Goal: Task Accomplishment & Management: Complete application form

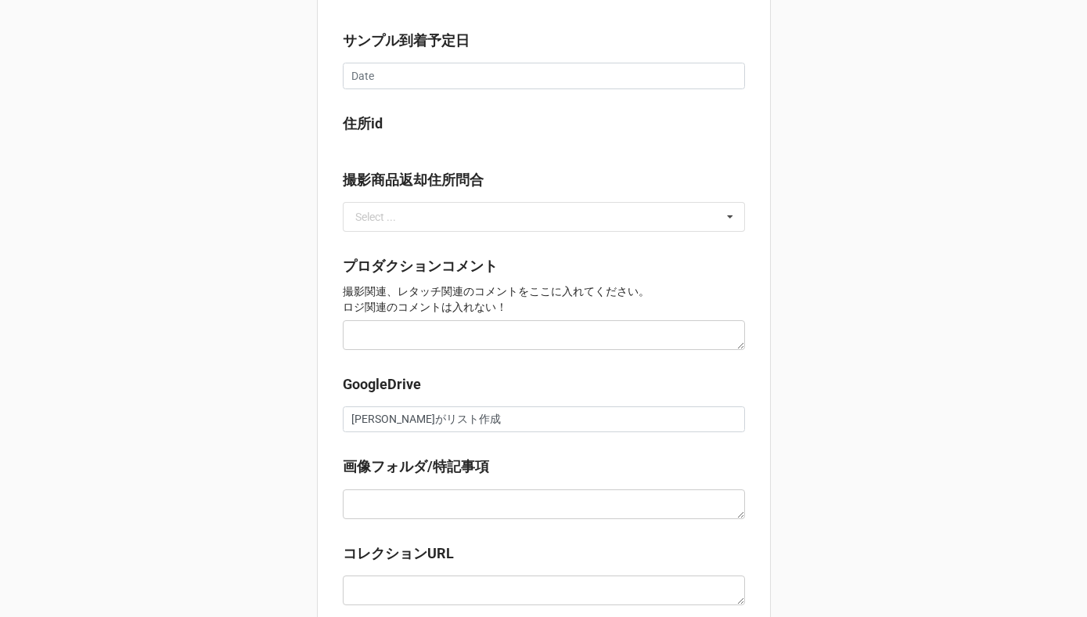
scroll to position [1328, 0]
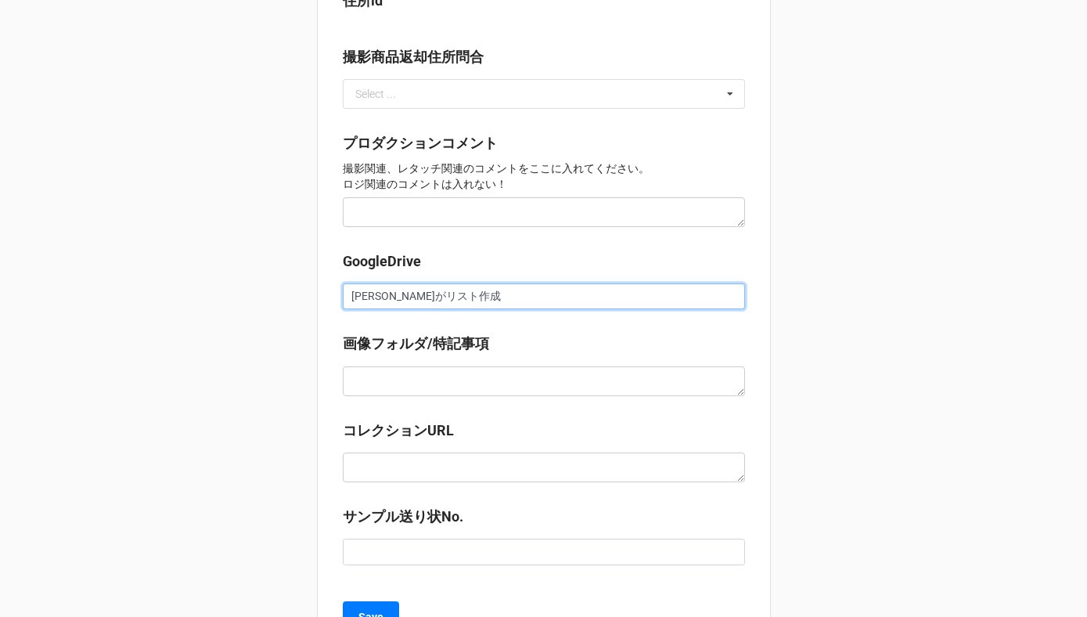
drag, startPoint x: 454, startPoint y: 293, endPoint x: 286, endPoint y: 293, distance: 167.4
paste input "https://docs.google.com/spreadsheets/d/1kBm_NJ-eLZ6GXjCWj-wDShL0_3W98Qx5/edit?g…"
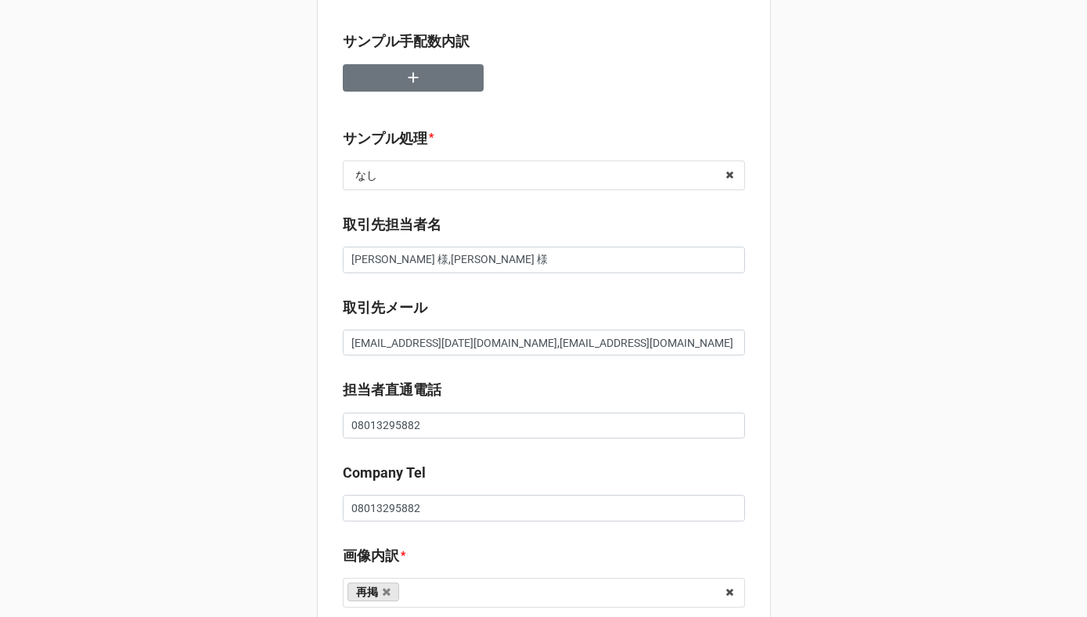
scroll to position [0, 0]
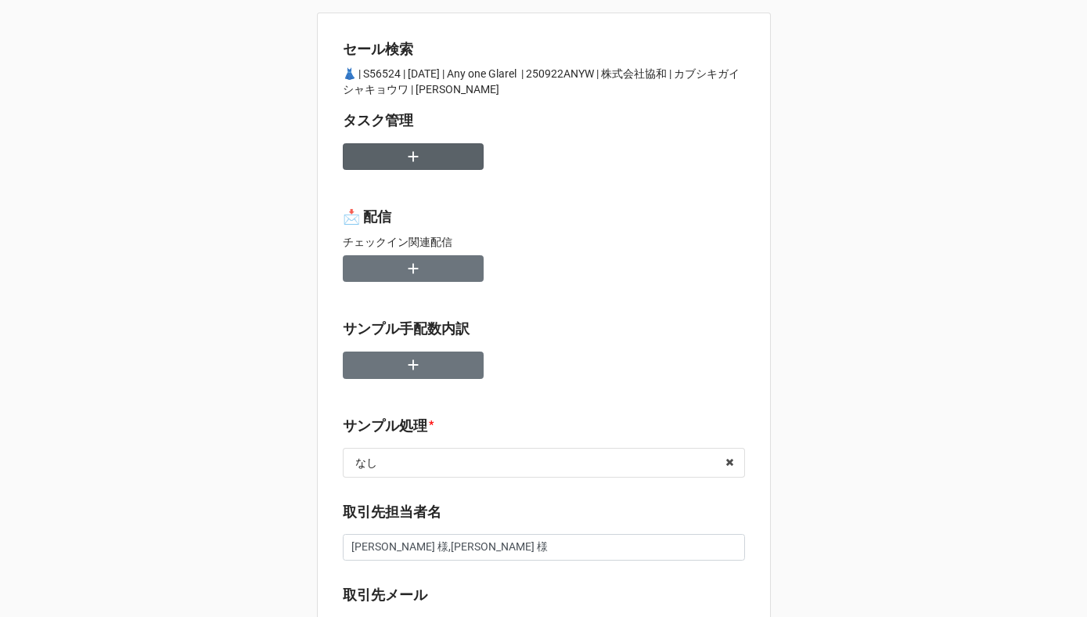
type input "https://docs.google.com/spreadsheets/d/1kBm_NJ-eLZ6GXjCWj-wDShL0_3W98Qx5/edit?g…"
click at [429, 148] on button "button" at bounding box center [413, 156] width 141 height 27
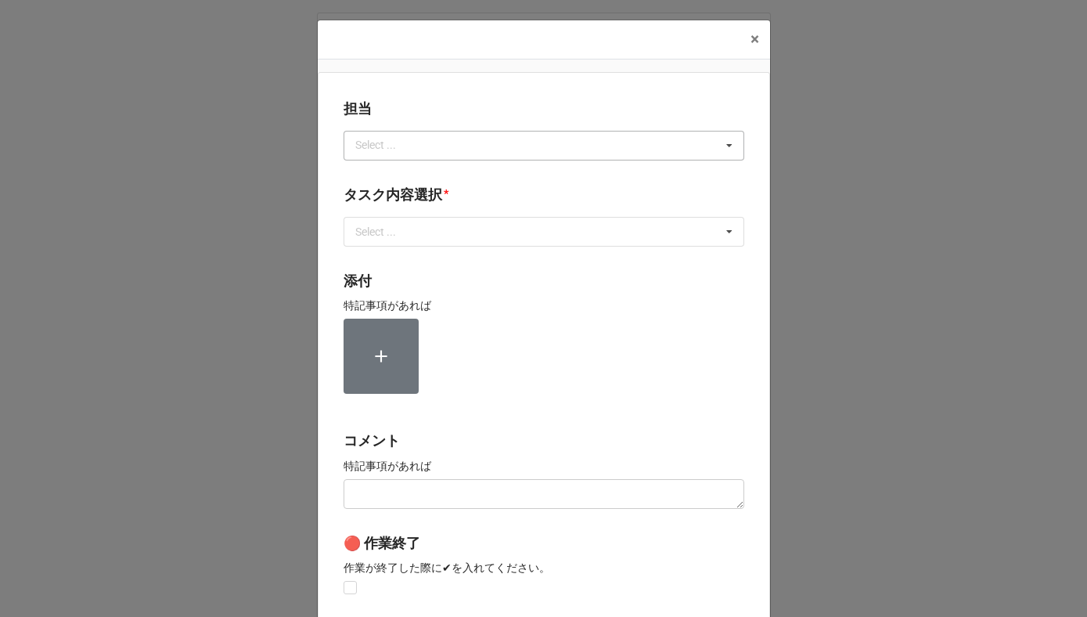
click at [403, 149] on div "Select ..." at bounding box center [384, 145] width 67 height 18
type input "[PERSON_NAME]"
click at [375, 174] on div "[PERSON_NAME]" at bounding box center [543, 174] width 399 height 29
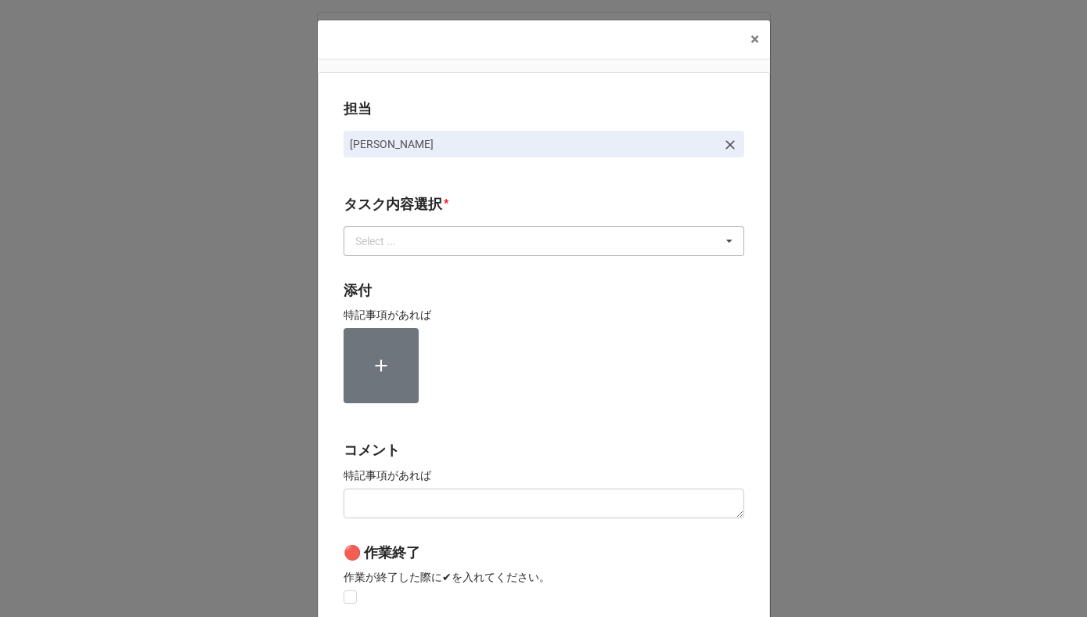
click at [375, 244] on div "Select ..." at bounding box center [384, 241] width 67 height 18
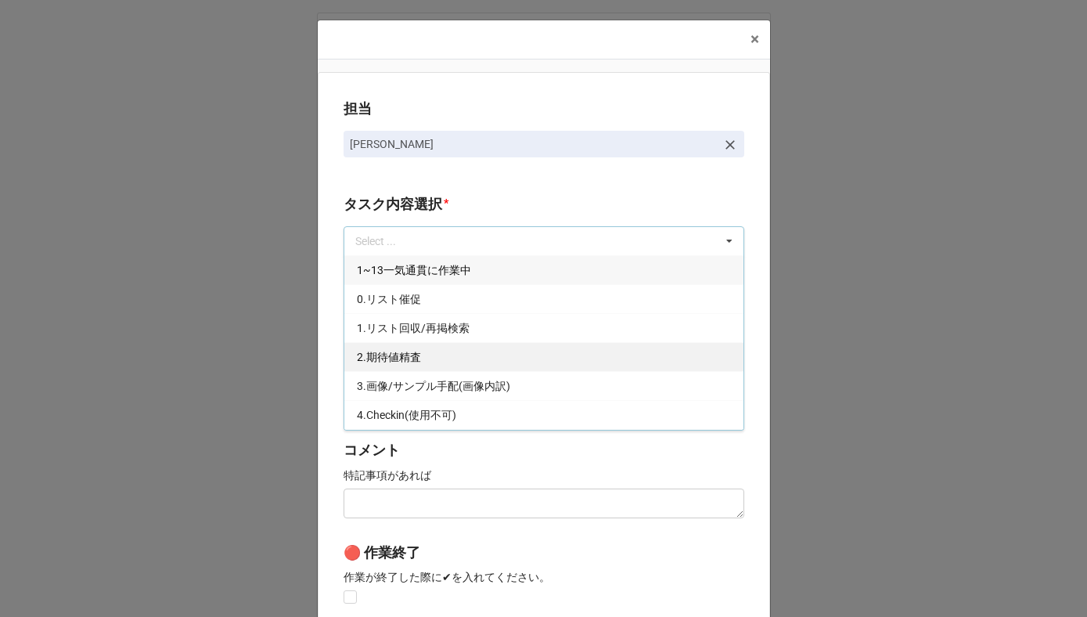
click at [372, 354] on span "2.期待値精査" at bounding box center [389, 357] width 64 height 13
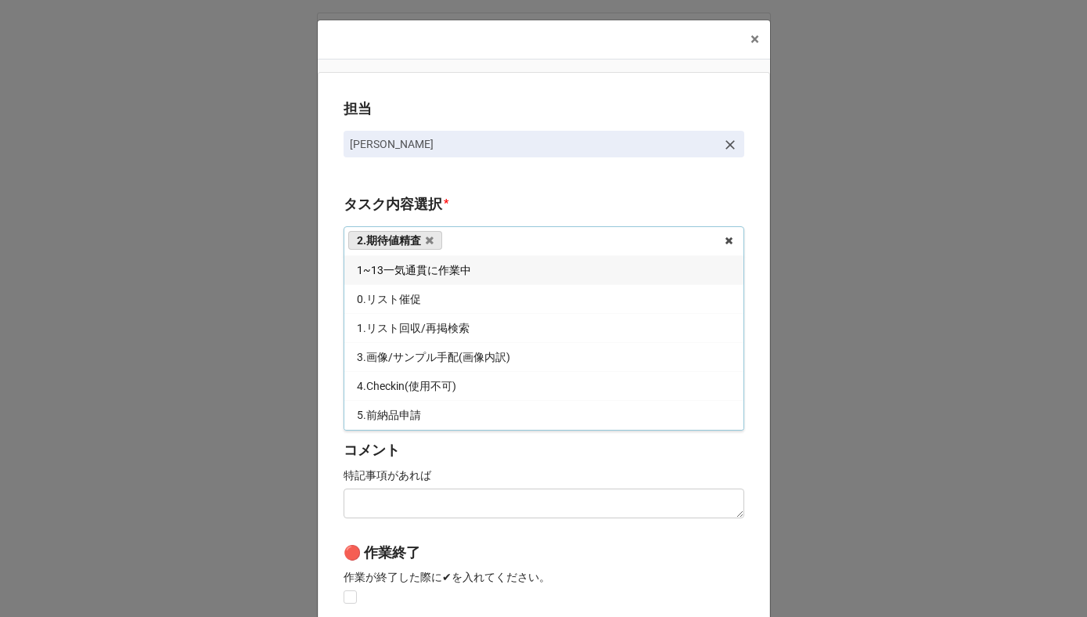
click at [325, 350] on div "担当 [PERSON_NAME][GEOGRAPHIC_DATA]内容選択 * 2.期待値精査 1~13一気通貫に作業中 0.リスト催促 1.リスト回収/再掲…" at bounding box center [544, 387] width 452 height 631
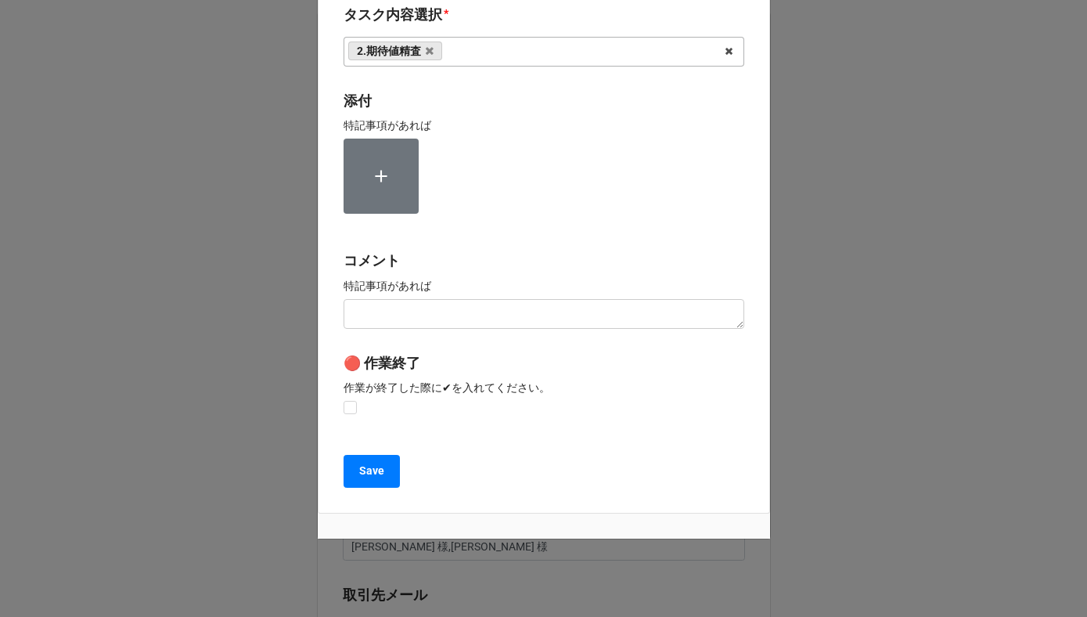
scroll to position [209, 0]
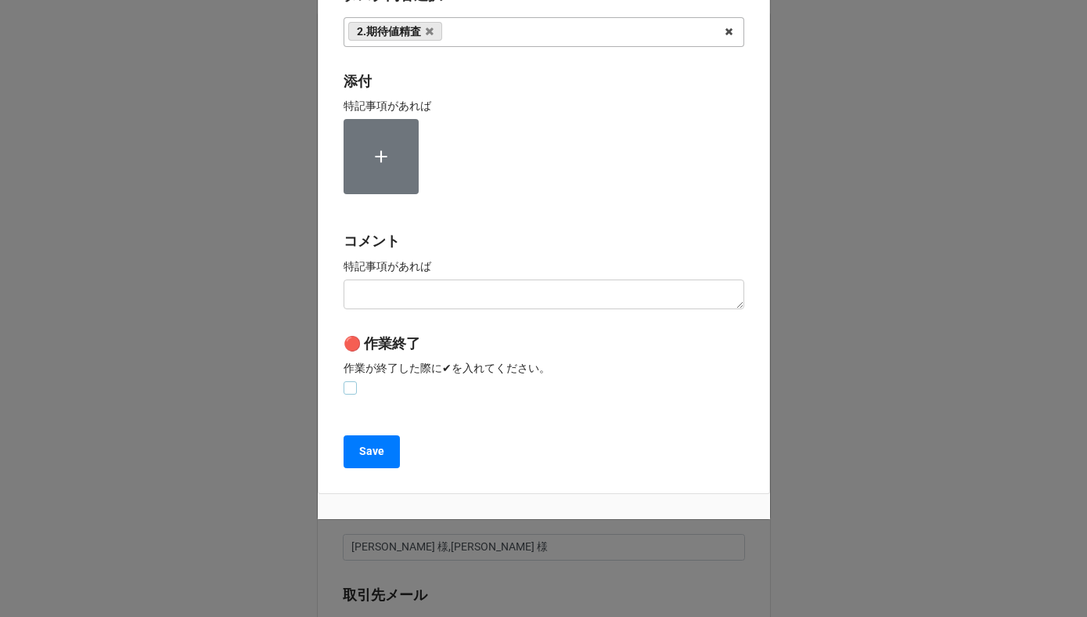
click at [344, 381] on label at bounding box center [349, 381] width 13 height 0
checkbox input "true"
click at [361, 462] on button "Save" at bounding box center [371, 451] width 56 height 33
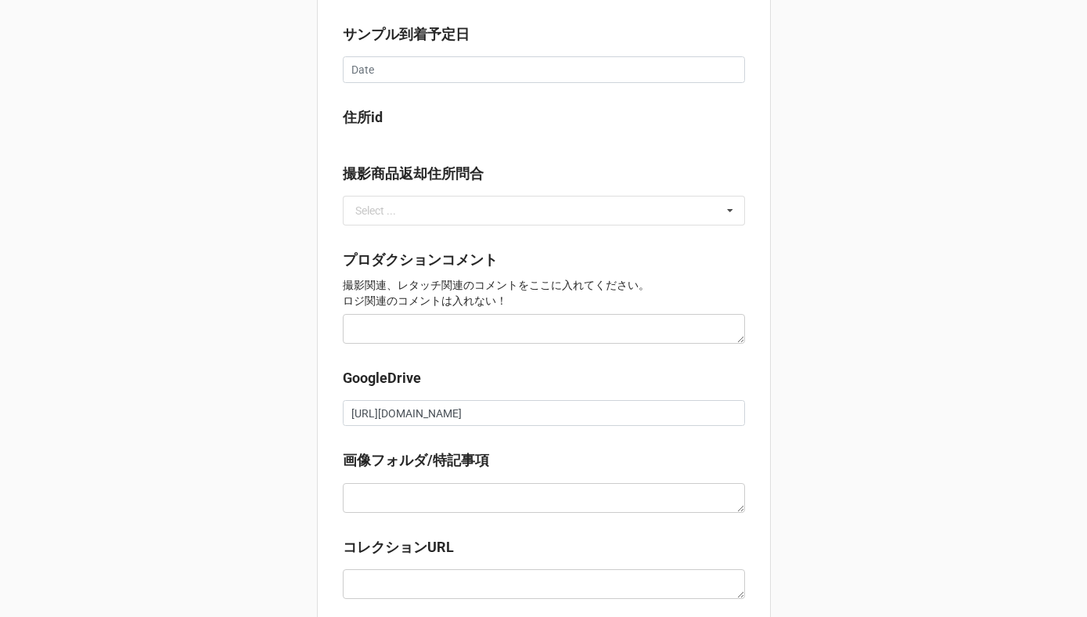
scroll to position [1436, 0]
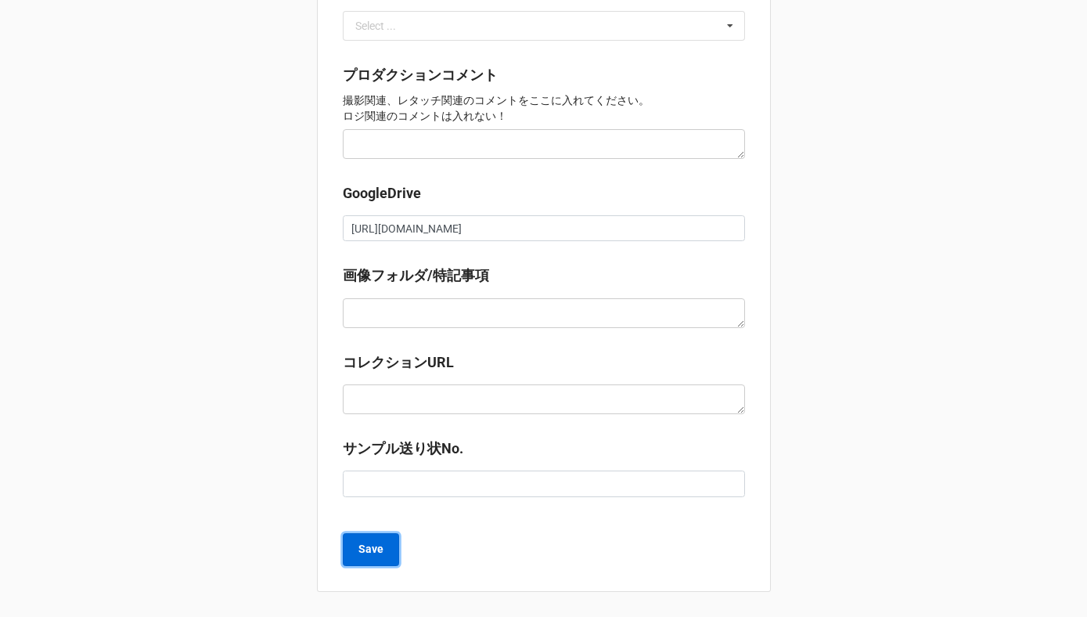
click at [372, 563] on button "Save" at bounding box center [371, 549] width 56 height 33
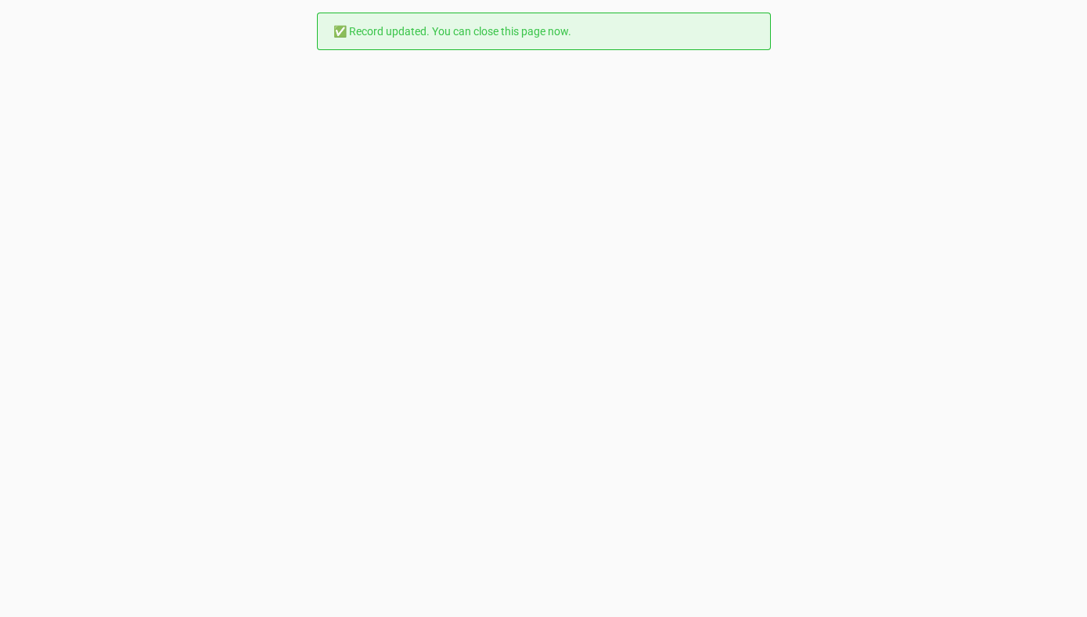
scroll to position [0, 0]
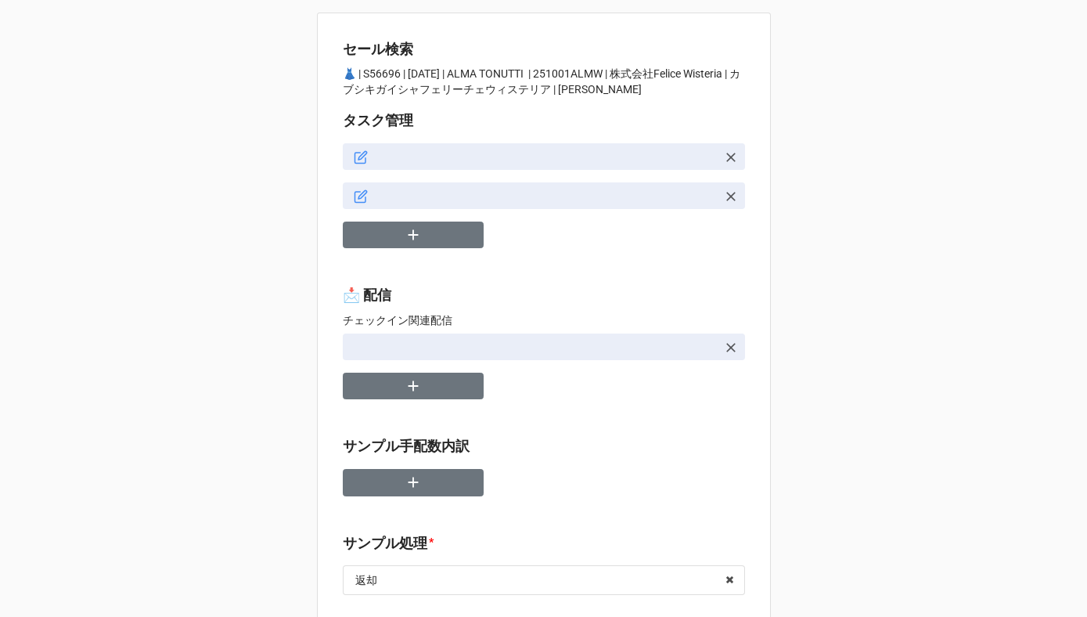
type textarea "x"
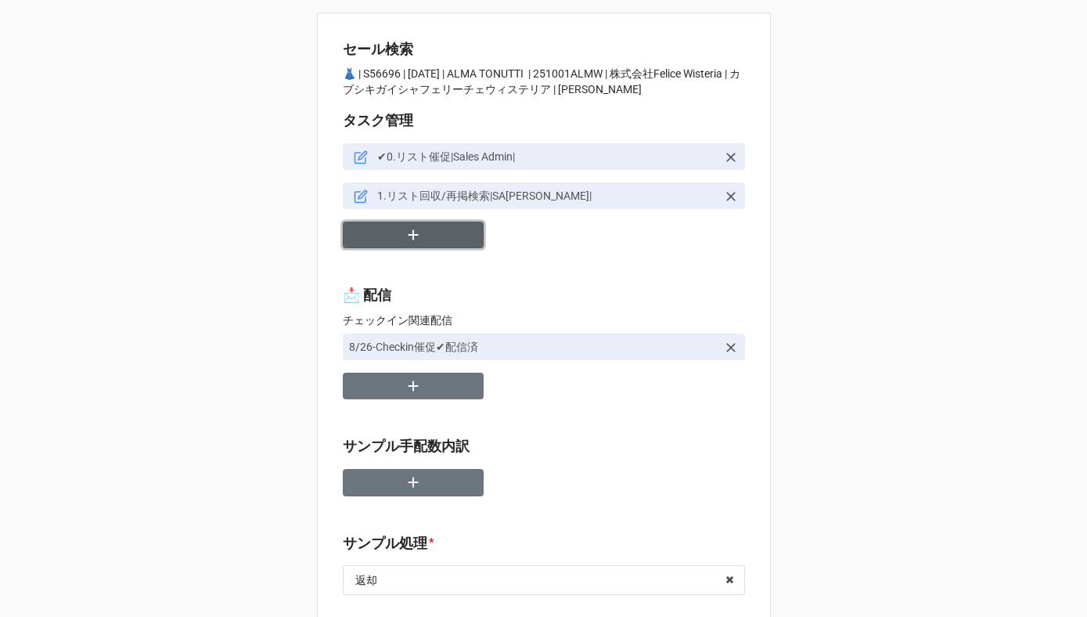
click at [426, 237] on button "button" at bounding box center [413, 234] width 141 height 27
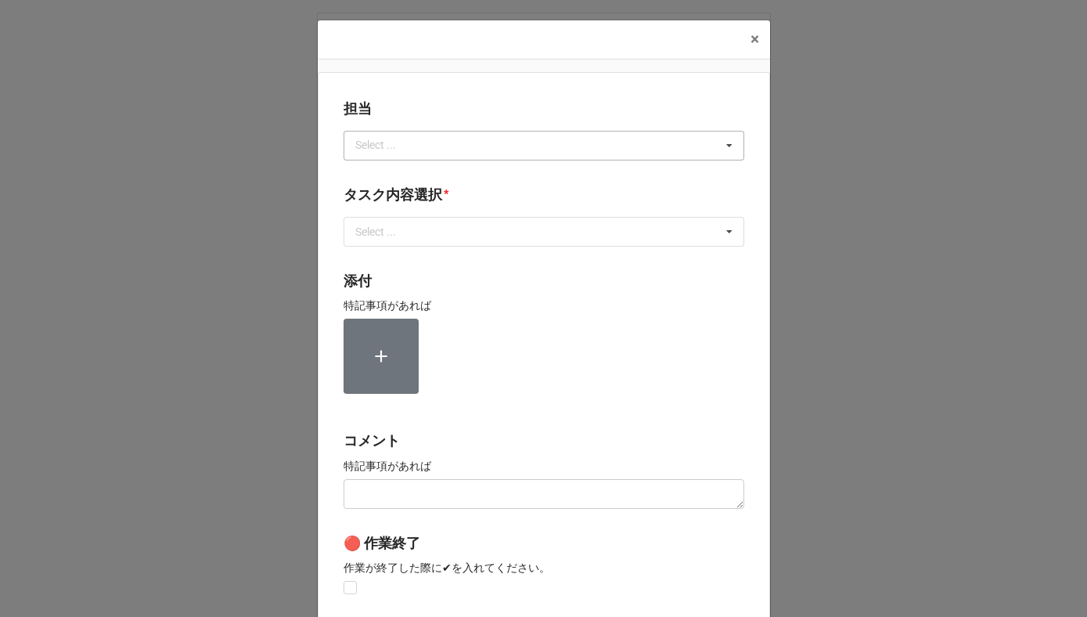
click at [394, 149] on div "Select ..." at bounding box center [384, 145] width 67 height 18
type input "か"
type input "[PERSON_NAME]"
click at [380, 172] on div "[PERSON_NAME]" at bounding box center [543, 174] width 399 height 29
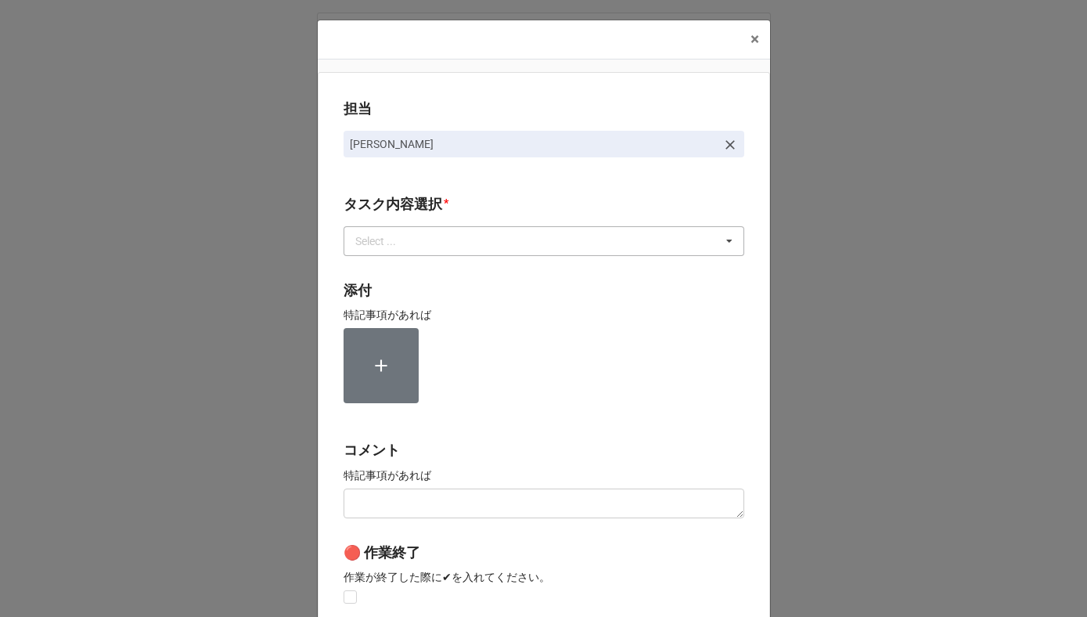
click at [374, 246] on div "Select ..." at bounding box center [384, 241] width 67 height 18
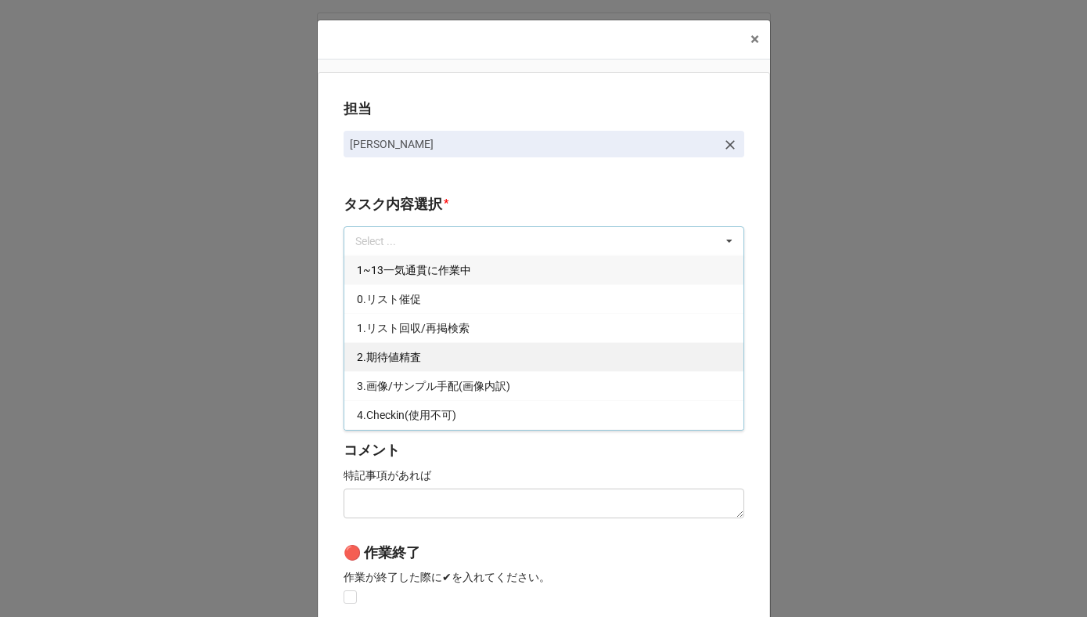
click at [379, 355] on span "2.期待値精査" at bounding box center [389, 357] width 64 height 13
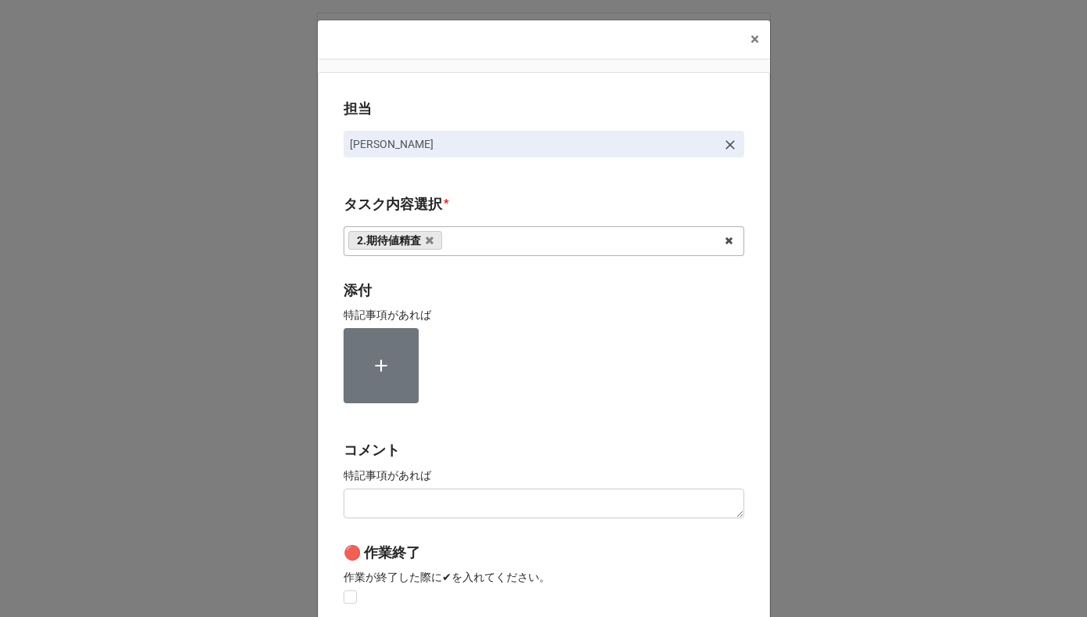
click at [325, 352] on div "担当 [PERSON_NAME][GEOGRAPHIC_DATA]内容選択 * 2.期待値精査 1~13一気通貫に作業中 0.リスト催促 1.リスト回収/再掲…" at bounding box center [544, 387] width 452 height 631
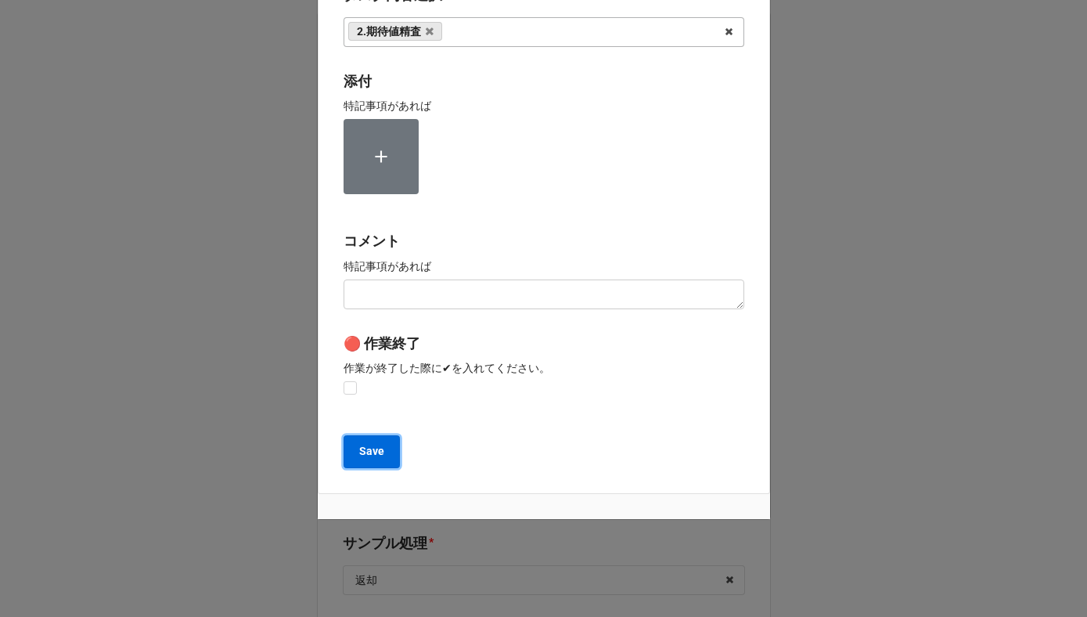
click at [357, 442] on button "Save" at bounding box center [371, 451] width 56 height 33
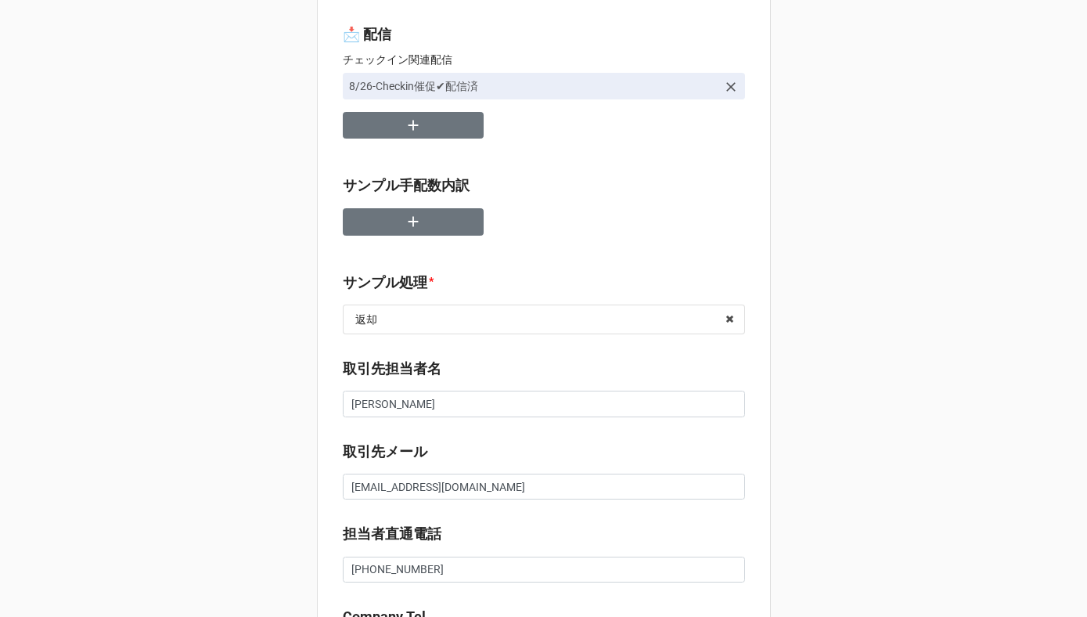
scroll to position [0, 0]
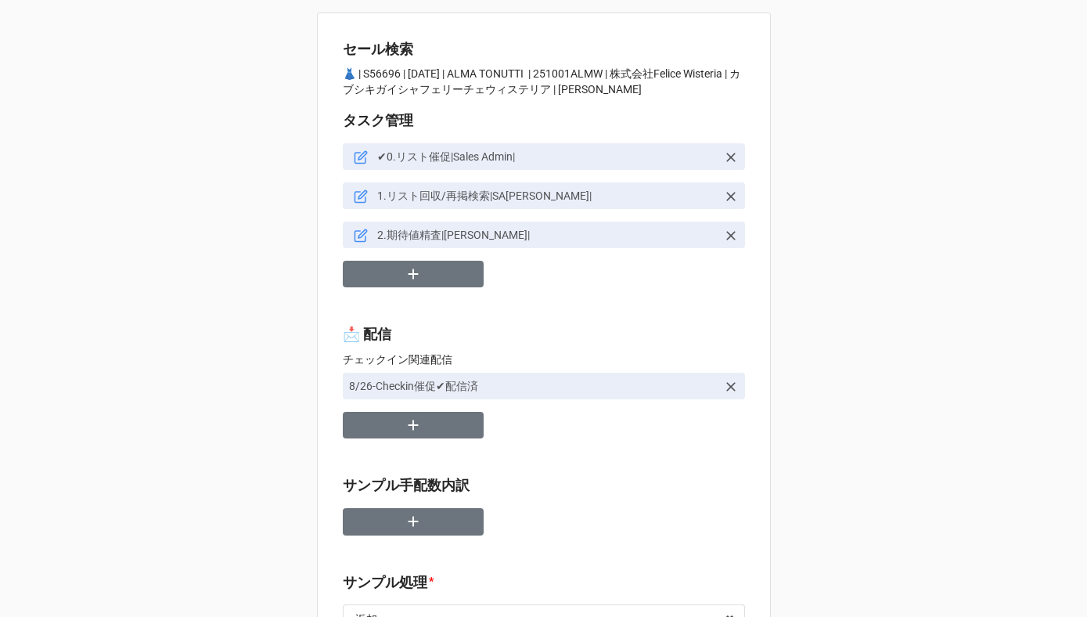
click at [376, 74] on p "👗 | S56696 | [DATE] | ALMA TONUTTI | 251001ALMW | 株式会社Felice Wisteria | カブシキガイシ…" at bounding box center [544, 81] width 402 height 31
copy p "56696"
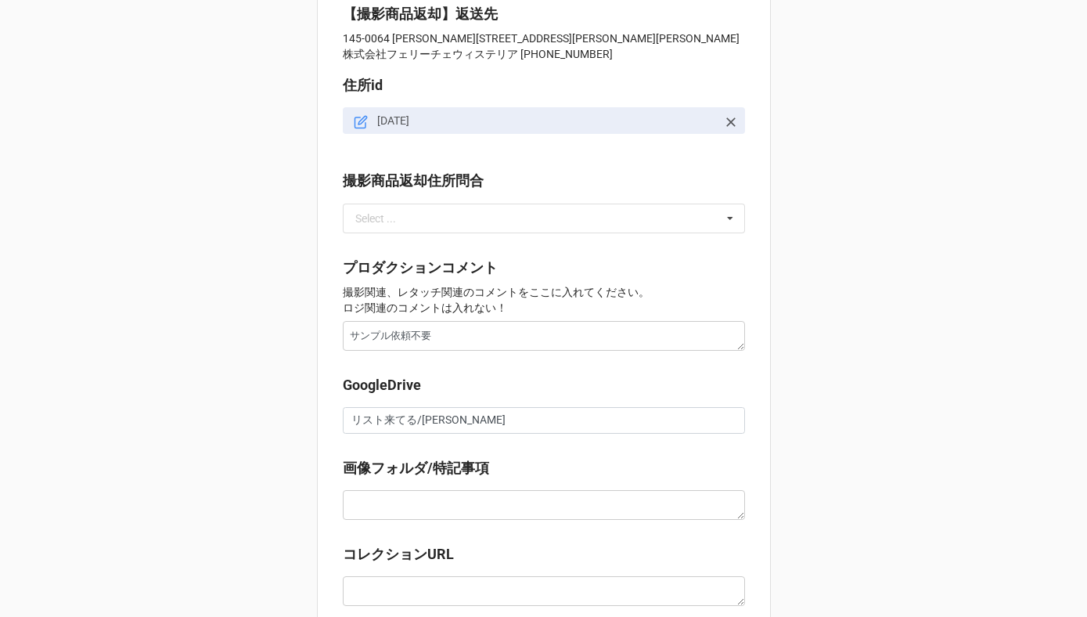
scroll to position [1481, 0]
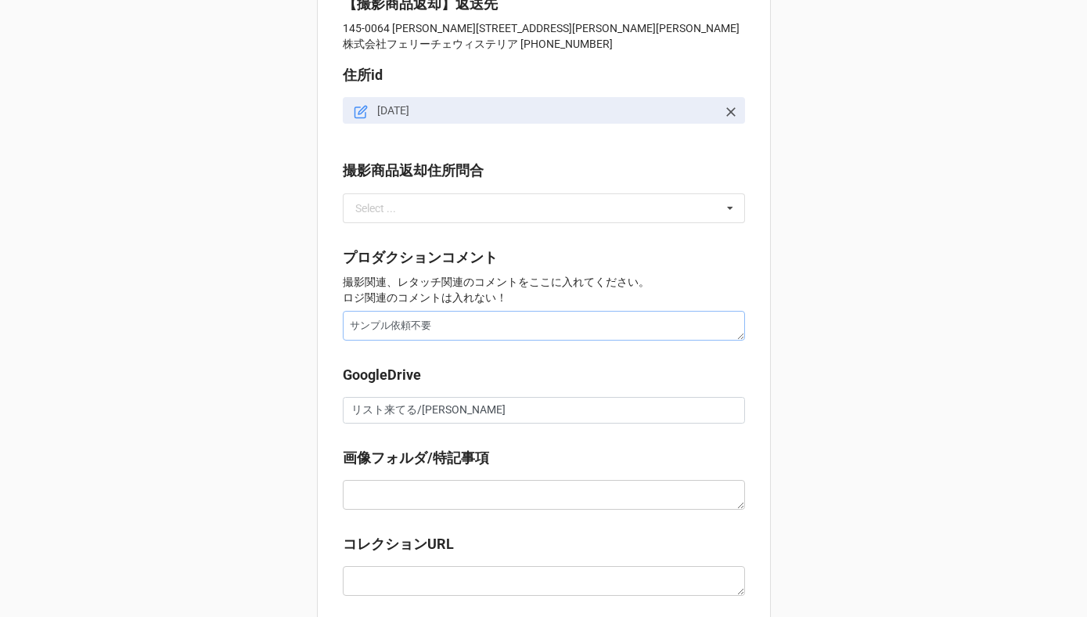
click at [379, 329] on textarea "サンプル依頼不要" at bounding box center [544, 326] width 402 height 30
drag, startPoint x: 410, startPoint y: 412, endPoint x: 286, endPoint y: 412, distance: 124.4
paste input "[URL][DOMAIN_NAME]"
type textarea "x"
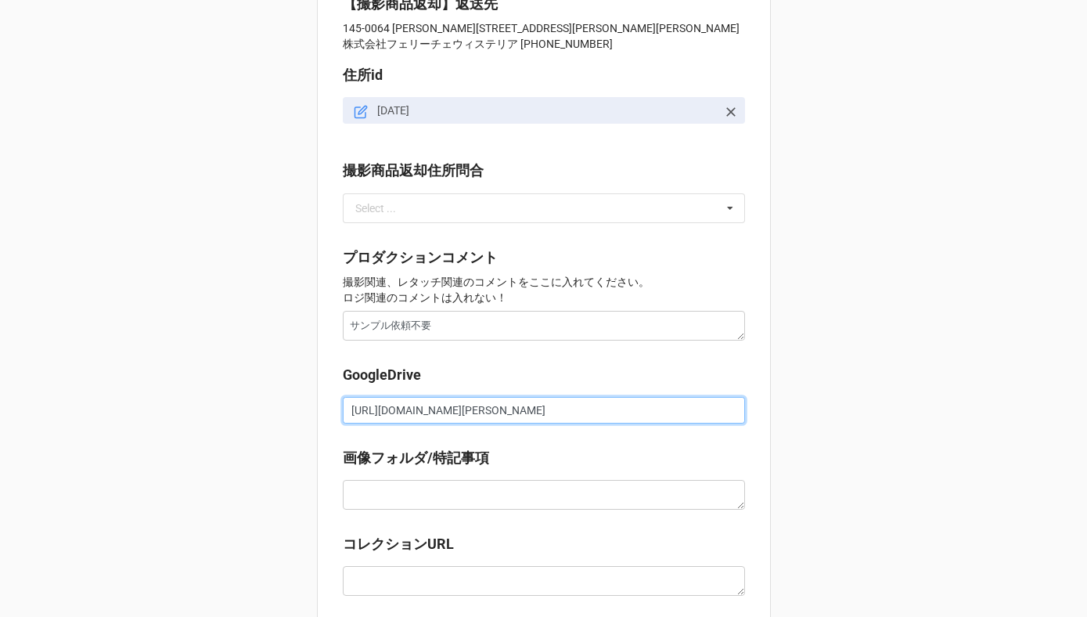
scroll to position [0, 239]
type input "[URL][DOMAIN_NAME][PERSON_NAME]"
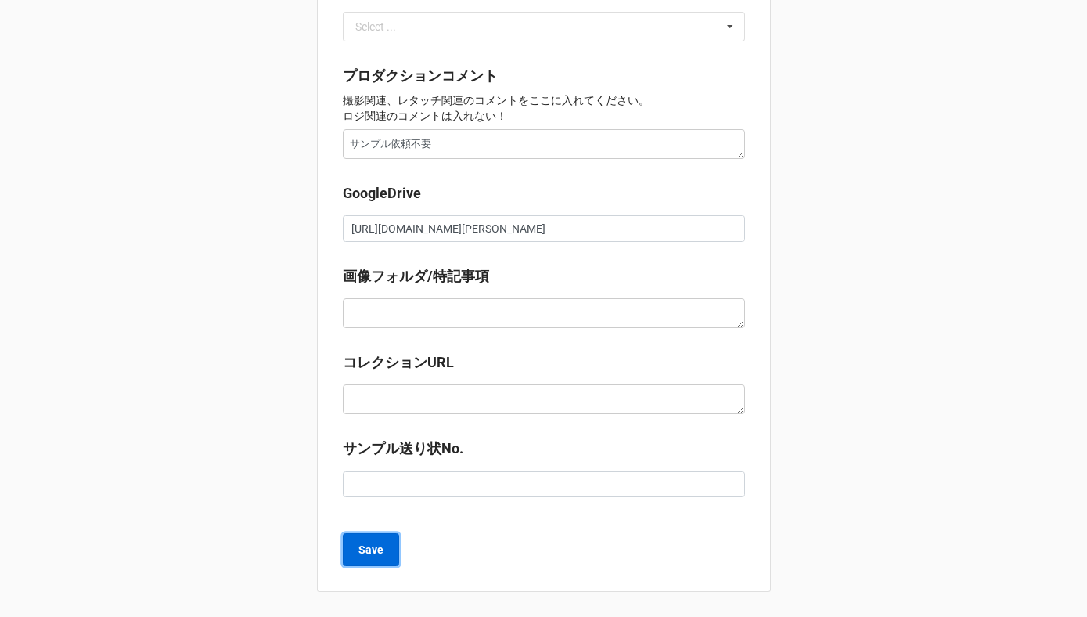
click at [370, 548] on b "Save" at bounding box center [370, 549] width 25 height 16
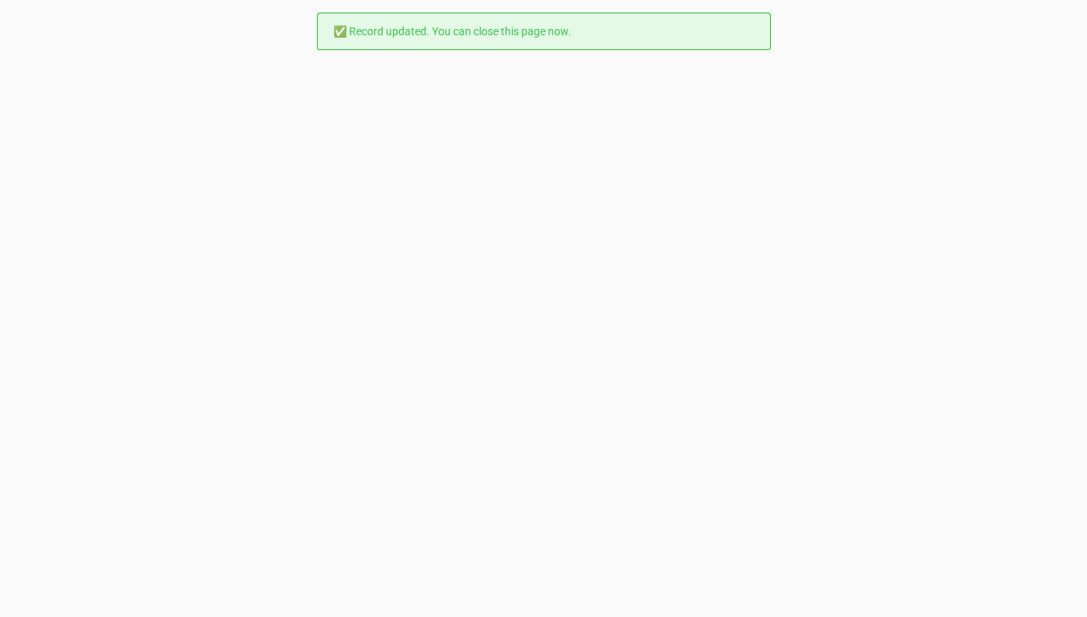
scroll to position [0, 0]
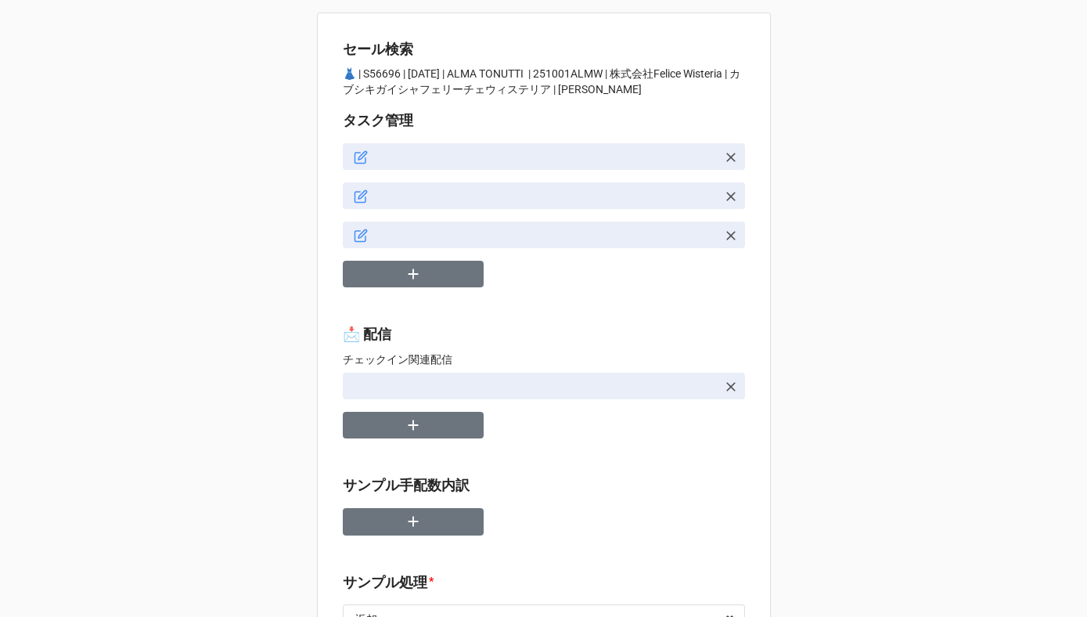
type textarea "x"
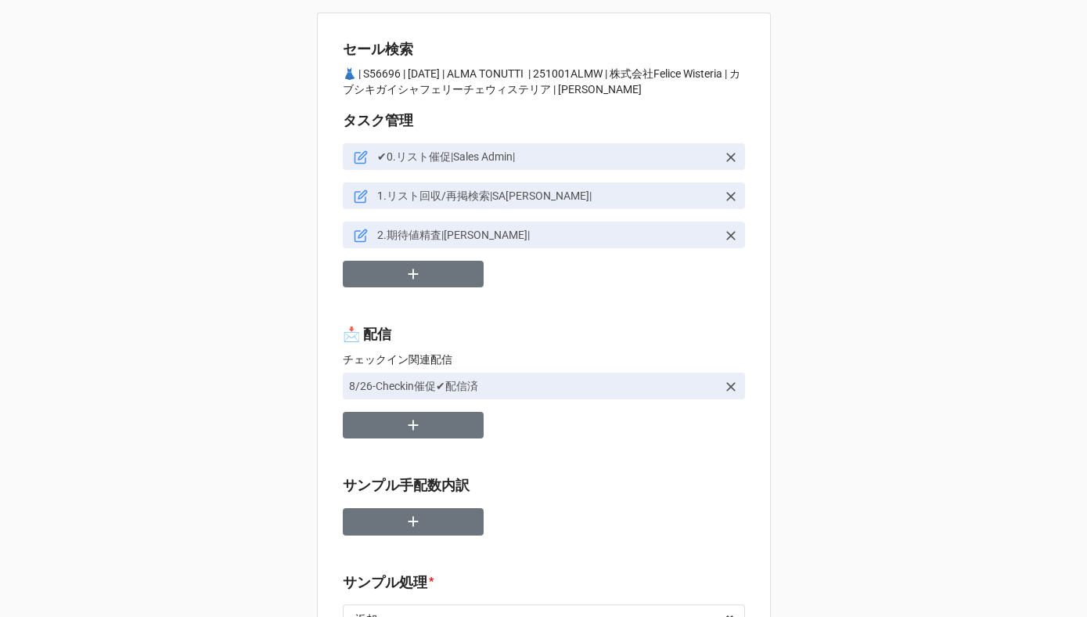
click at [358, 237] on icon at bounding box center [362, 233] width 9 height 9
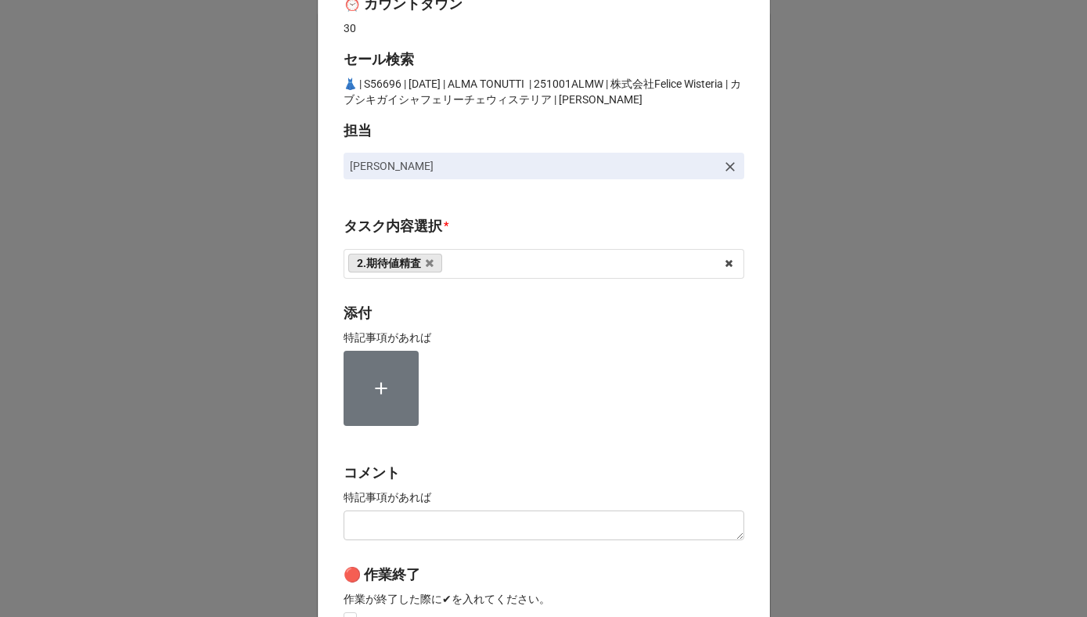
scroll to position [279, 0]
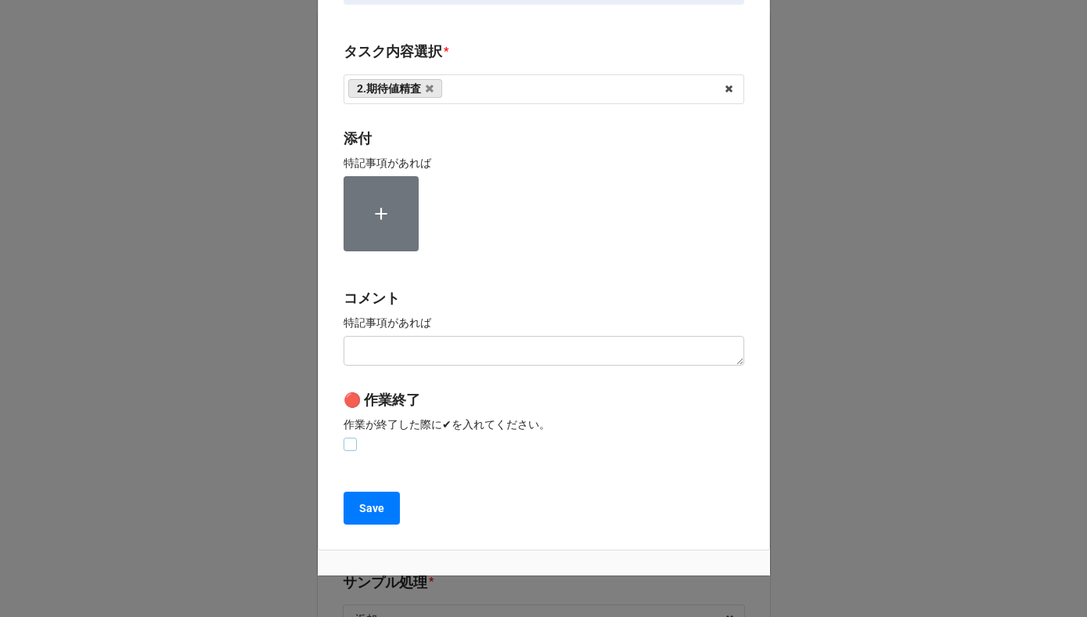
click at [347, 437] on label at bounding box center [349, 437] width 13 height 0
checkbox input "true"
click at [354, 510] on button "Save" at bounding box center [371, 507] width 56 height 33
type textarea "x"
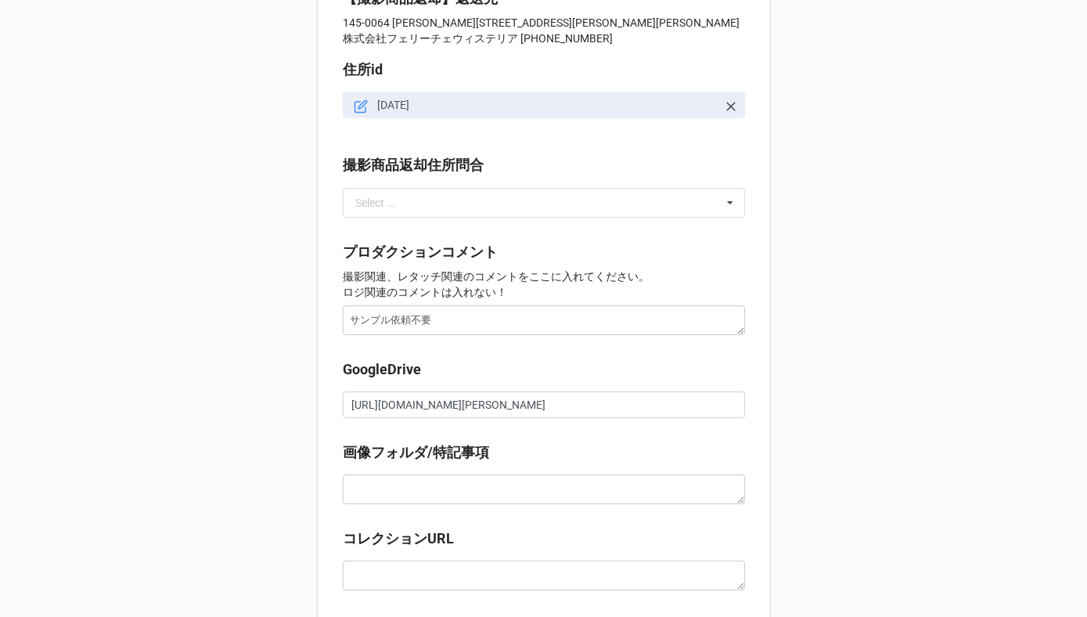
scroll to position [1663, 0]
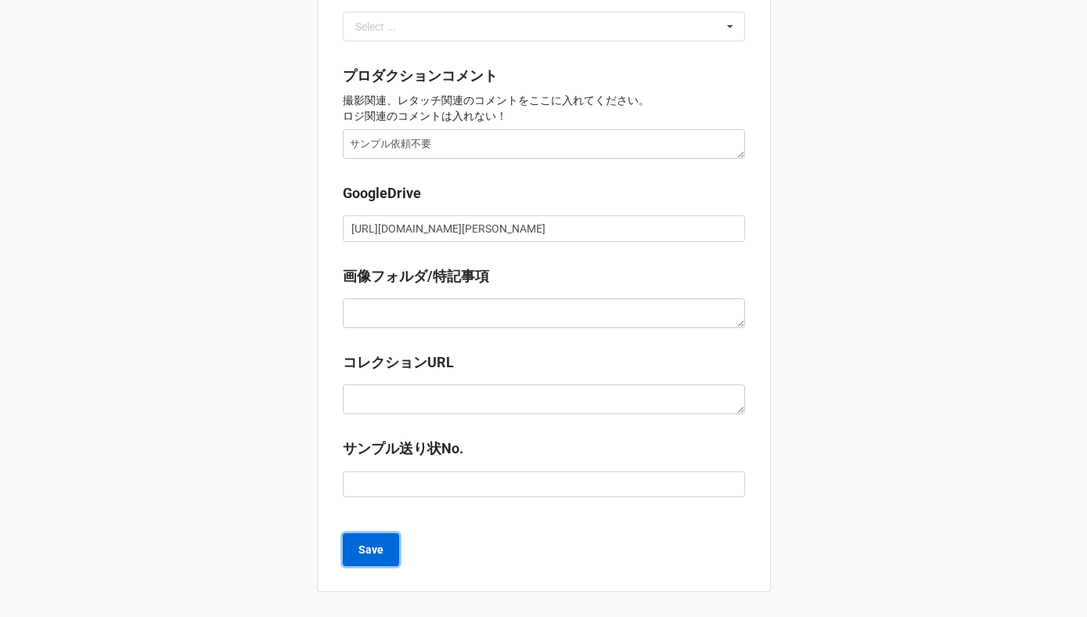
click at [369, 545] on b "Save" at bounding box center [370, 549] width 25 height 16
